Goal: Information Seeking & Learning: Compare options

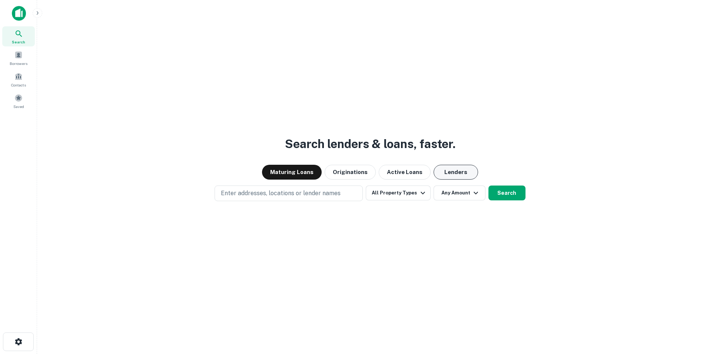
click at [458, 173] on button "Lenders" at bounding box center [456, 172] width 44 height 15
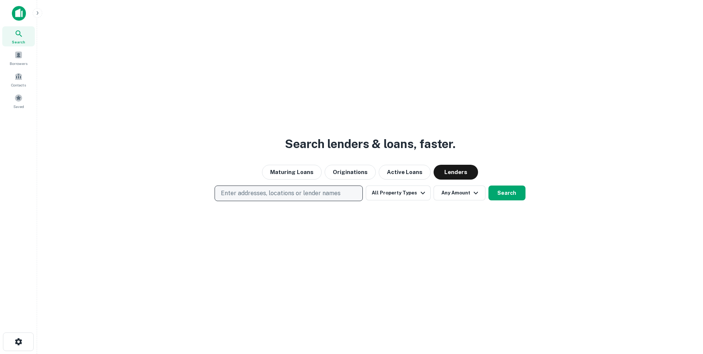
click at [256, 192] on p "Enter addresses, locations or lender names" at bounding box center [281, 193] width 120 height 9
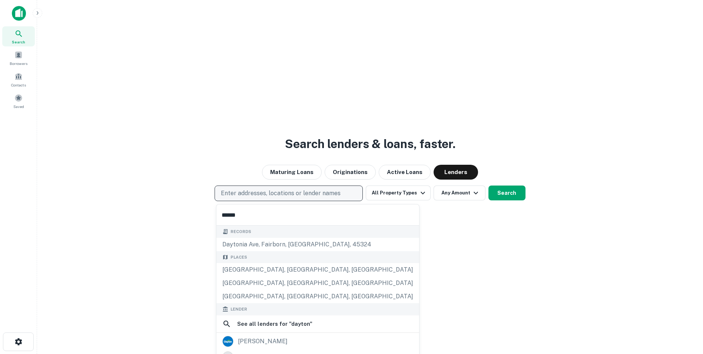
type input "*******"
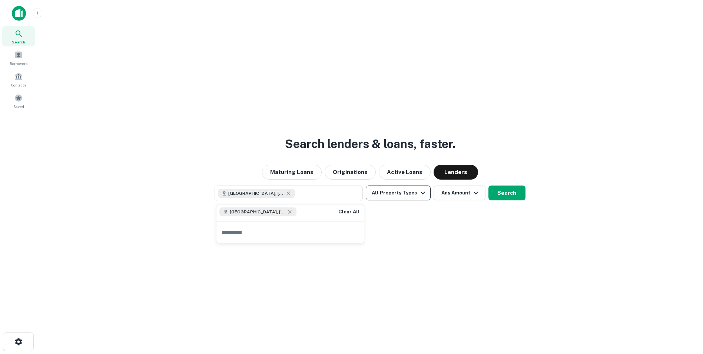
click at [427, 191] on button "All Property Types" at bounding box center [398, 192] width 65 height 15
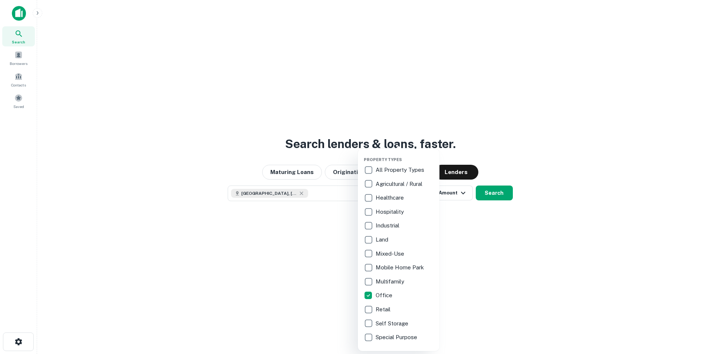
click at [462, 192] on div at bounding box center [354, 177] width 709 height 354
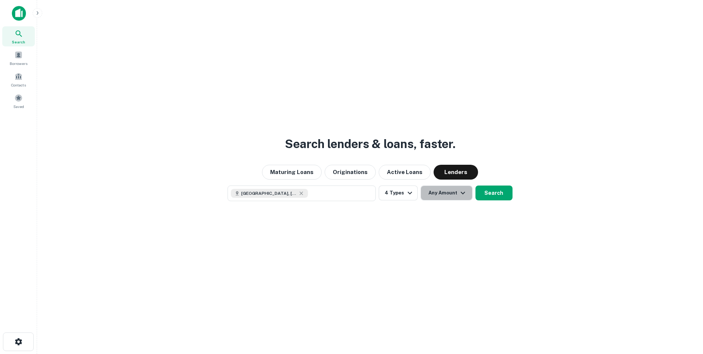
click at [462, 192] on icon "button" at bounding box center [463, 192] width 9 height 9
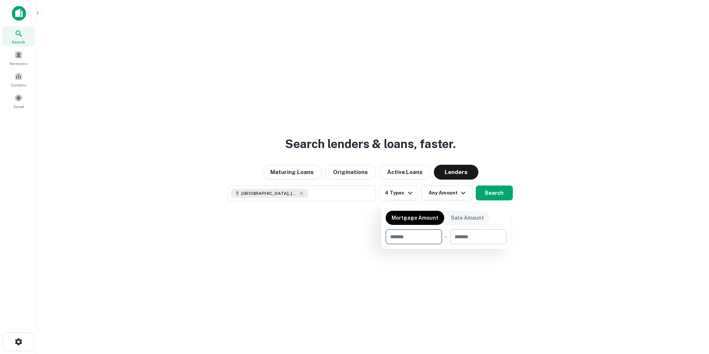
click at [463, 238] on input "number" at bounding box center [475, 236] width 51 height 15
type input "*******"
click at [504, 192] on div at bounding box center [354, 177] width 709 height 354
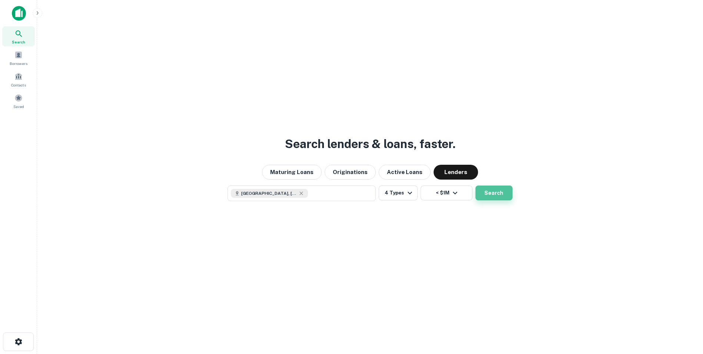
click at [489, 193] on button "Search" at bounding box center [494, 192] width 37 height 15
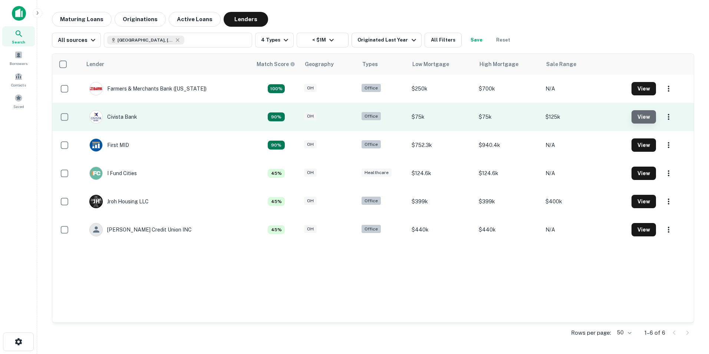
click at [639, 116] on button "View" at bounding box center [643, 116] width 24 height 13
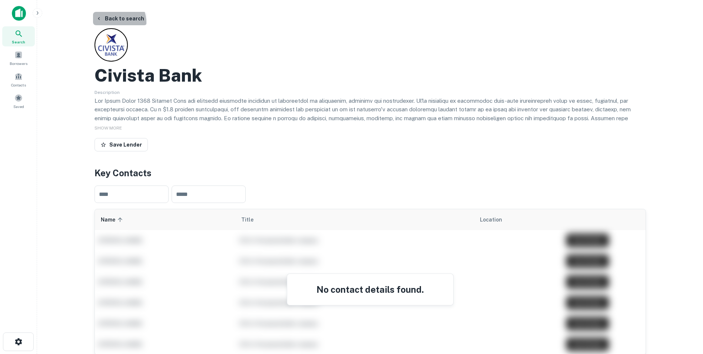
click at [114, 22] on button "Back to search" at bounding box center [120, 18] width 54 height 13
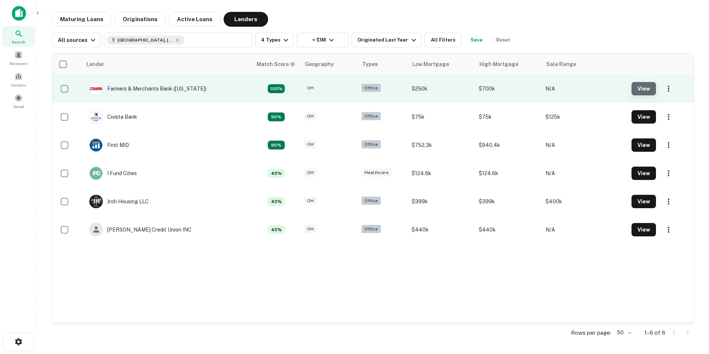
click at [644, 85] on button "View" at bounding box center [643, 88] width 24 height 13
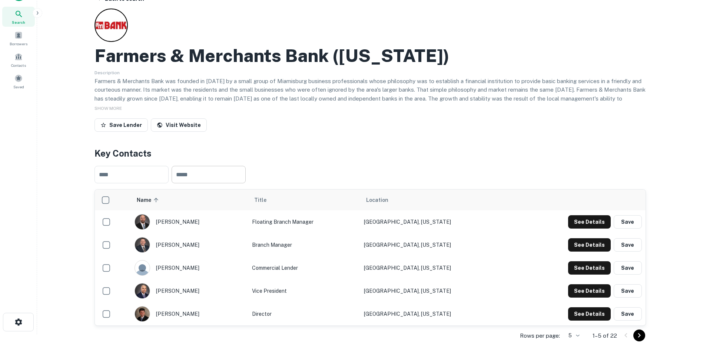
scroll to position [37, 0]
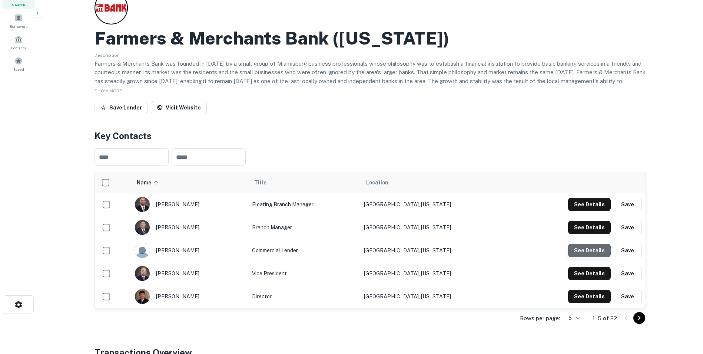
click at [598, 247] on button "See Details" at bounding box center [589, 250] width 43 height 13
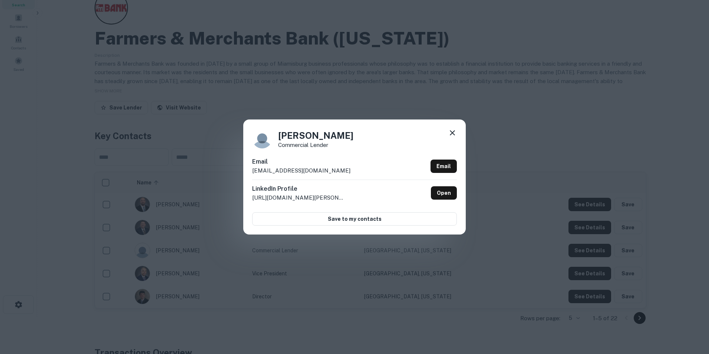
click at [452, 131] on icon at bounding box center [452, 132] width 9 height 9
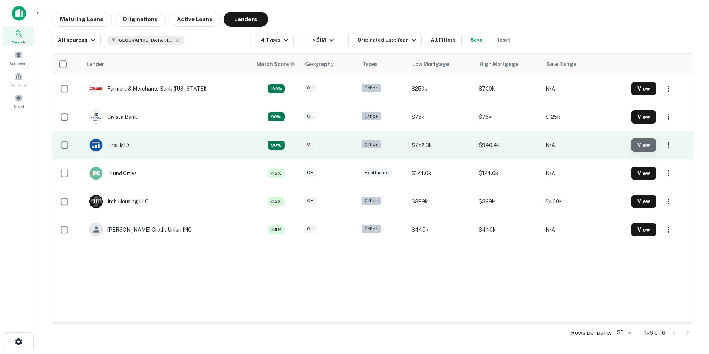
click at [635, 140] on button "View" at bounding box center [643, 144] width 24 height 13
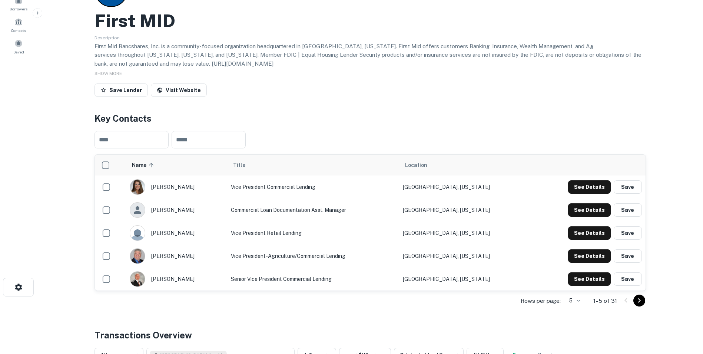
scroll to position [37, 0]
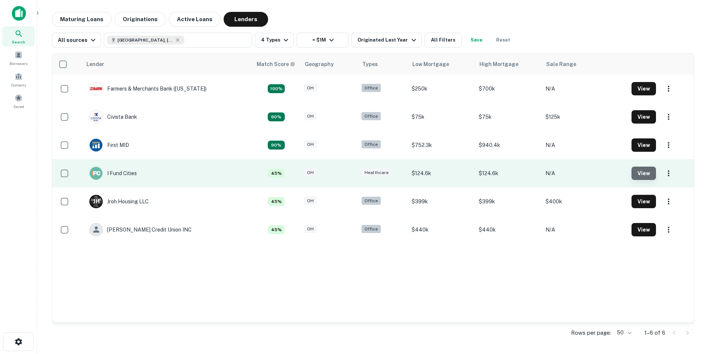
click at [640, 175] on button "View" at bounding box center [643, 172] width 24 height 13
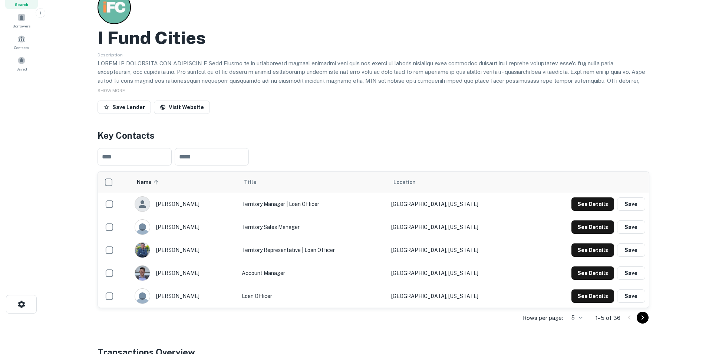
scroll to position [74, 0]
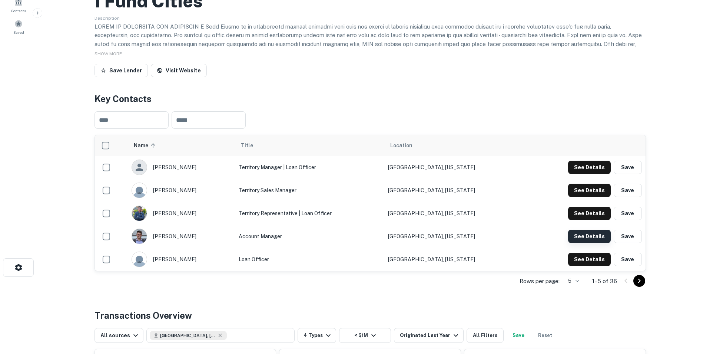
click at [596, 239] on button "See Details" at bounding box center [589, 235] width 43 height 13
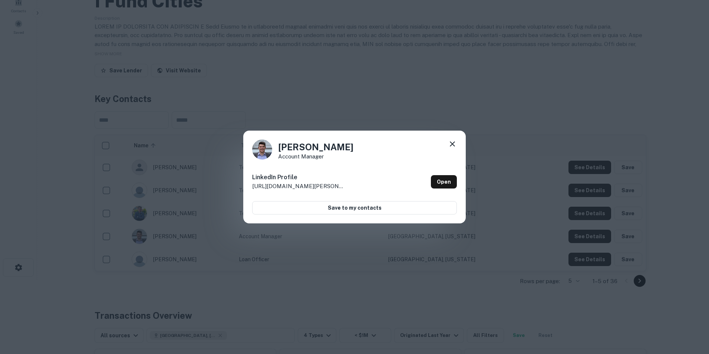
click at [455, 142] on icon at bounding box center [452, 143] width 9 height 9
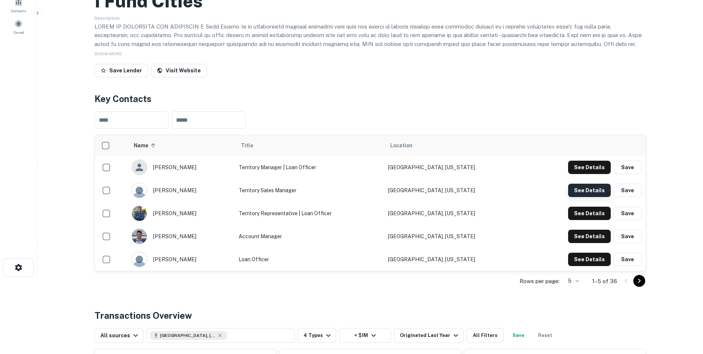
click at [594, 192] on button "See Details" at bounding box center [589, 190] width 43 height 13
